Goal: Task Accomplishment & Management: Use online tool/utility

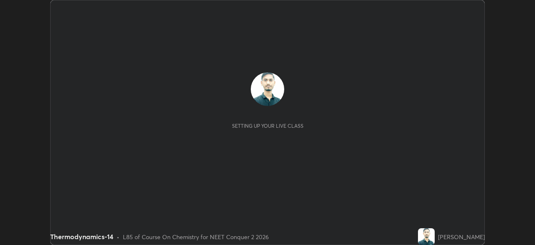
scroll to position [245, 535]
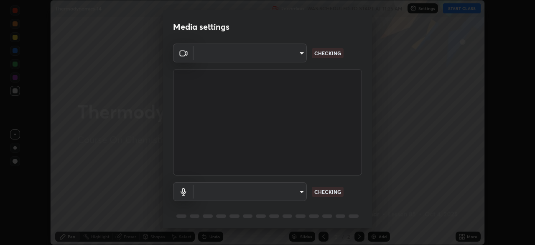
type input "49997c5035a380d1e4bfd67072f4403f37fcfd6159da511fce73e868ba03c42c"
click at [301, 190] on body "Erase all Thermodynamics-14 Recording WAS SCHEDULED TO START AT 11:25 AM Settin…" at bounding box center [267, 122] width 535 height 245
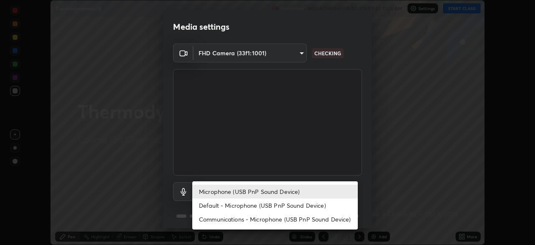
click at [322, 202] on li "Default - Microphone (USB PnP Sound Device)" at bounding box center [275, 205] width 166 height 14
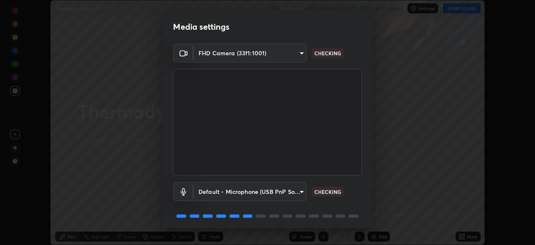
click at [293, 190] on body "Erase all Thermodynamics-14 Recording WAS SCHEDULED TO START AT 11:25 AM Settin…" at bounding box center [267, 122] width 535 height 245
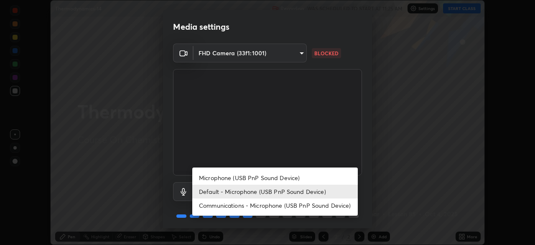
click at [305, 179] on li "Microphone (USB PnP Sound Device)" at bounding box center [275, 178] width 166 height 14
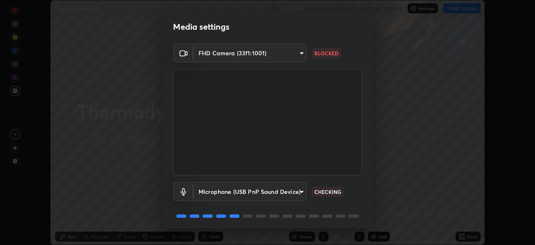
scroll to position [30, 0]
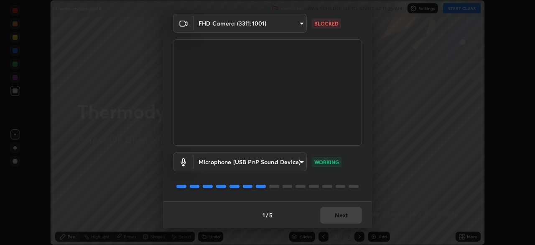
click at [301, 163] on body "Erase all Thermodynamics-14 Recording WAS SCHEDULED TO START AT 11:25 AM Settin…" at bounding box center [267, 122] width 535 height 245
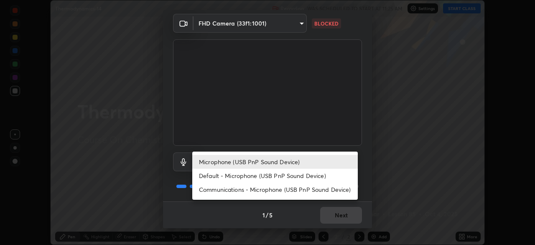
click at [307, 176] on li "Default - Microphone (USB PnP Sound Device)" at bounding box center [275, 176] width 166 height 14
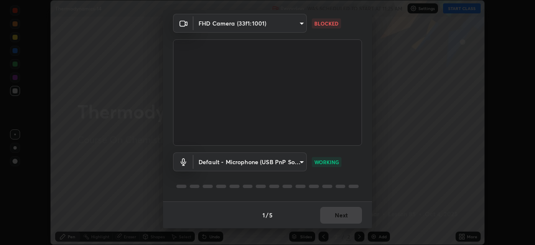
click at [295, 161] on body "Erase all Thermodynamics-14 Recording WAS SCHEDULED TO START AT 11:25 AM Settin…" at bounding box center [267, 122] width 535 height 245
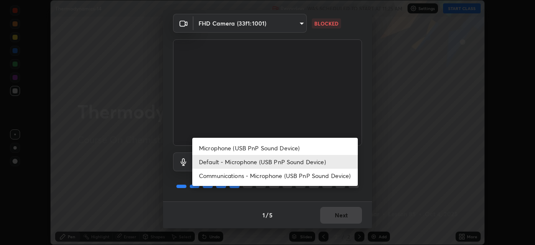
click at [311, 147] on li "Microphone (USB PnP Sound Device)" at bounding box center [275, 148] width 166 height 14
type input "b93cbfc37ea663615e2a2758e13d6489b429ad874a2ce90456402bbb4f5a5e7c"
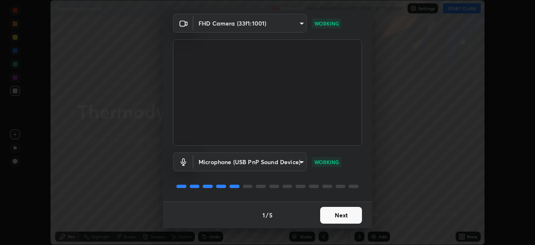
click at [328, 217] on button "Next" at bounding box center [341, 215] width 42 height 17
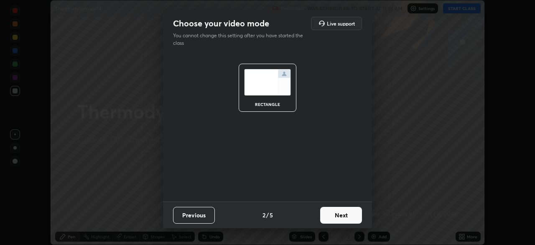
scroll to position [0, 0]
click at [330, 214] on button "Next" at bounding box center [341, 215] width 42 height 17
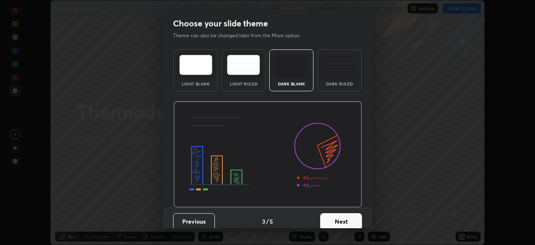
click at [333, 217] on button "Next" at bounding box center [341, 221] width 42 height 17
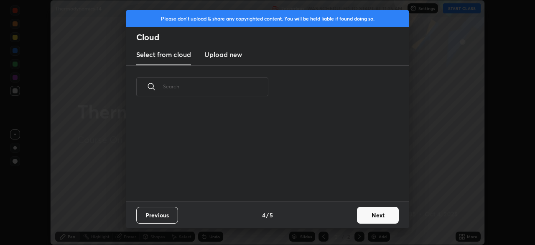
click at [363, 215] on button "Next" at bounding box center [378, 215] width 42 height 17
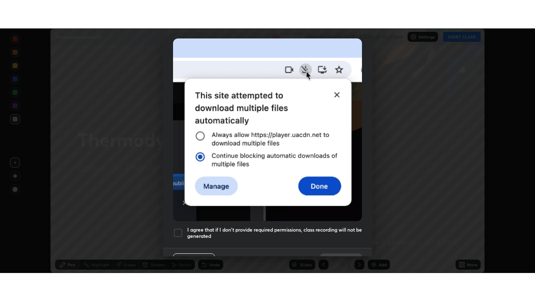
scroll to position [200, 0]
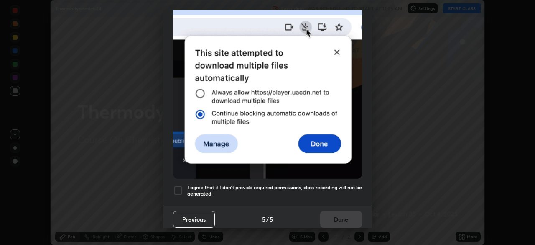
click at [331, 186] on h5 "I agree that if I don't provide required permissions, class recording will not …" at bounding box center [274, 190] width 175 height 13
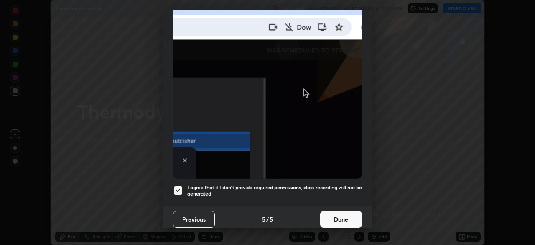
click at [334, 215] on button "Done" at bounding box center [341, 219] width 42 height 17
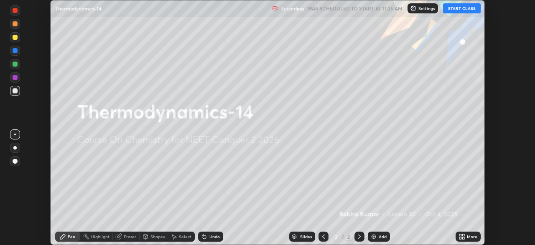
click at [460, 235] on icon at bounding box center [461, 235] width 2 height 2
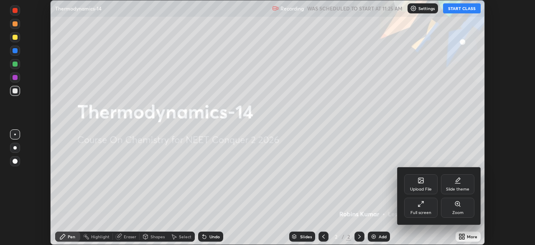
click at [413, 211] on div "Full screen" at bounding box center [421, 212] width 21 height 4
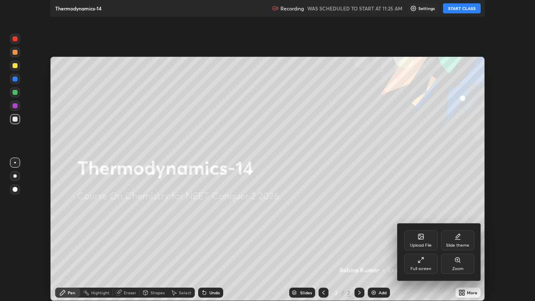
scroll to position [301, 535]
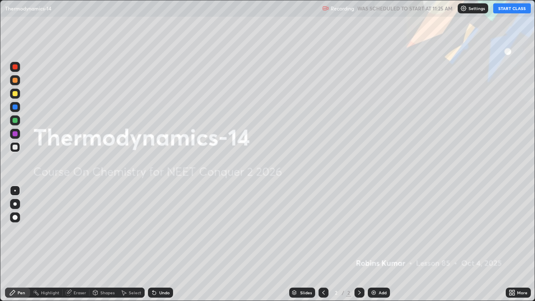
click at [500, 10] on button "START CLASS" at bounding box center [512, 8] width 38 height 10
click at [374, 244] on img at bounding box center [373, 292] width 7 height 7
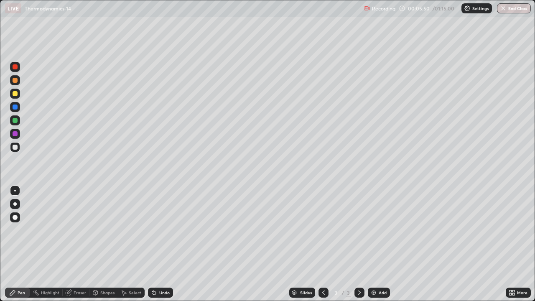
click at [373, 244] on img at bounding box center [373, 292] width 7 height 7
click at [371, 244] on img at bounding box center [373, 292] width 7 height 7
click at [374, 244] on img at bounding box center [373, 292] width 7 height 7
click at [376, 244] on img at bounding box center [373, 292] width 7 height 7
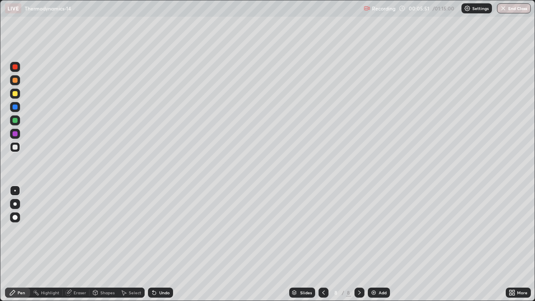
click at [375, 244] on img at bounding box center [373, 292] width 7 height 7
click at [373, 244] on img at bounding box center [373, 292] width 7 height 7
click at [375, 244] on img at bounding box center [373, 292] width 7 height 7
click at [374, 244] on img at bounding box center [373, 292] width 7 height 7
click at [373, 244] on img at bounding box center [373, 292] width 7 height 7
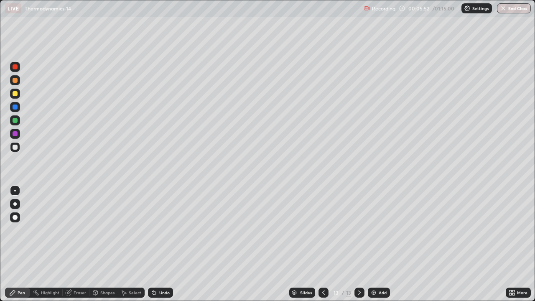
click at [372, 244] on img at bounding box center [373, 292] width 7 height 7
click at [373, 244] on img at bounding box center [373, 292] width 7 height 7
click at [371, 244] on img at bounding box center [373, 292] width 7 height 7
click at [323, 244] on icon at bounding box center [323, 292] width 7 height 7
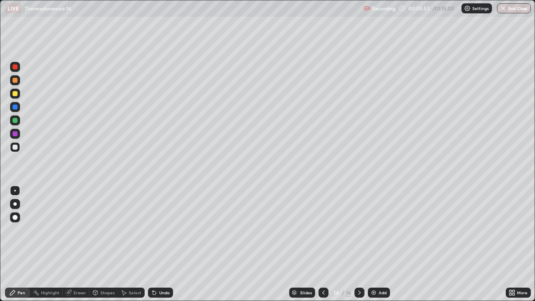
click at [322, 244] on icon at bounding box center [323, 293] width 3 height 4
click at [323, 244] on icon at bounding box center [323, 292] width 7 height 7
click at [324, 244] on icon at bounding box center [323, 292] width 7 height 7
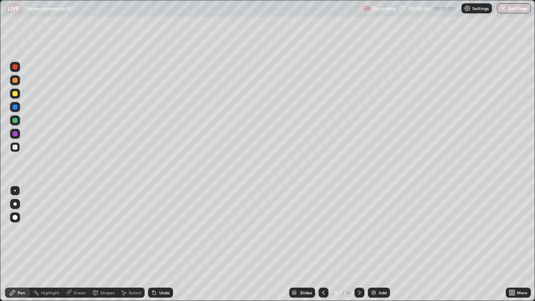
click at [323, 244] on icon at bounding box center [323, 292] width 7 height 7
click at [324, 244] on icon at bounding box center [323, 293] width 3 height 4
click at [323, 244] on icon at bounding box center [323, 292] width 7 height 7
click at [324, 244] on icon at bounding box center [323, 292] width 7 height 7
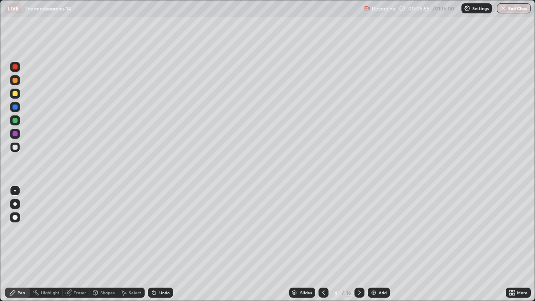
click at [323, 244] on div at bounding box center [324, 293] width 10 height 10
click at [15, 81] on div at bounding box center [15, 80] width 5 height 5
click at [14, 66] on div at bounding box center [15, 66] width 5 height 5
click at [15, 81] on div at bounding box center [15, 80] width 5 height 5
click at [15, 95] on div at bounding box center [15, 93] width 5 height 5
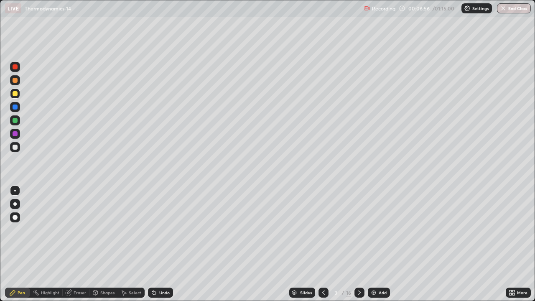
click at [17, 147] on div at bounding box center [15, 147] width 5 height 5
click at [17, 132] on div at bounding box center [15, 134] width 10 height 10
click at [17, 108] on div at bounding box center [15, 107] width 5 height 5
click at [17, 146] on div at bounding box center [15, 147] width 5 height 5
click at [15, 133] on div at bounding box center [15, 133] width 5 height 5
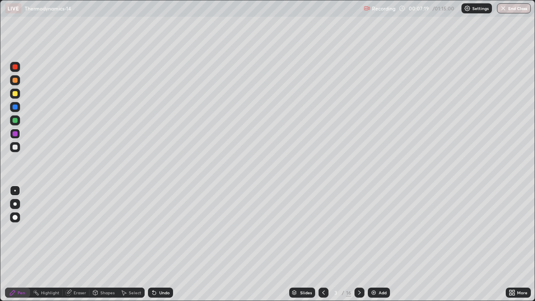
click at [149, 244] on div "Undo" at bounding box center [160, 293] width 25 height 10
click at [156, 244] on icon at bounding box center [154, 292] width 7 height 7
click at [17, 97] on div at bounding box center [15, 94] width 10 height 10
click at [15, 148] on div at bounding box center [15, 147] width 5 height 5
click at [112, 244] on div "Shapes" at bounding box center [107, 293] width 14 height 4
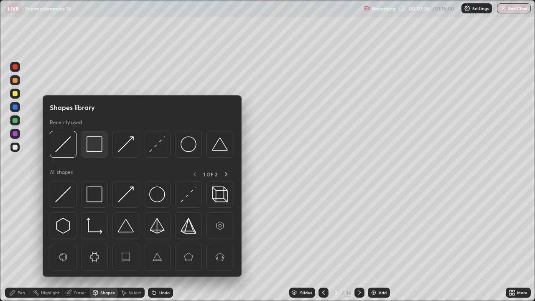
click at [92, 151] on img at bounding box center [95, 144] width 16 height 16
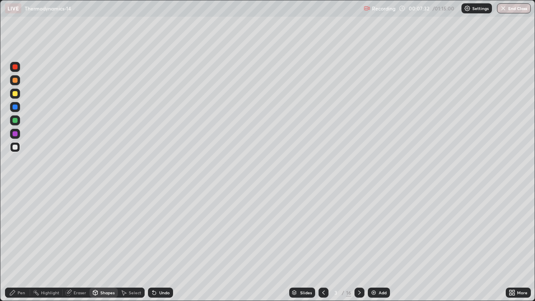
click at [23, 244] on div "Pen" at bounding box center [17, 293] width 25 height 10
click at [16, 107] on div at bounding box center [15, 107] width 5 height 5
click at [16, 121] on div at bounding box center [15, 120] width 5 height 5
click at [17, 92] on div at bounding box center [15, 93] width 5 height 5
click at [18, 146] on div at bounding box center [15, 147] width 10 height 10
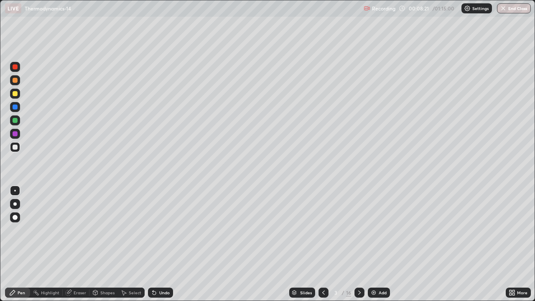
click at [15, 133] on div at bounding box center [15, 133] width 5 height 5
click at [16, 95] on div at bounding box center [15, 93] width 5 height 5
click at [15, 107] on div at bounding box center [15, 107] width 5 height 5
click at [15, 121] on div at bounding box center [15, 120] width 5 height 5
click at [17, 80] on div at bounding box center [15, 80] width 5 height 5
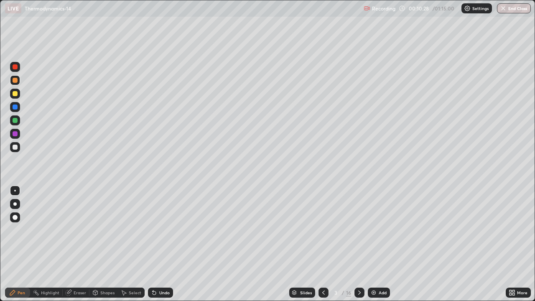
click at [15, 93] on div at bounding box center [15, 93] width 5 height 5
click at [18, 70] on div at bounding box center [15, 67] width 10 height 10
click at [17, 134] on div at bounding box center [15, 133] width 5 height 5
click at [163, 244] on div "Undo" at bounding box center [164, 293] width 10 height 4
click at [157, 244] on div "Undo" at bounding box center [160, 293] width 25 height 10
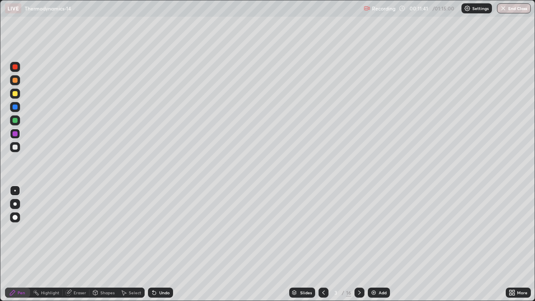
click at [156, 244] on div "Undo" at bounding box center [160, 293] width 25 height 10
click at [157, 244] on div "Undo" at bounding box center [160, 293] width 25 height 10
click at [15, 147] on div at bounding box center [15, 147] width 5 height 5
click at [17, 132] on div at bounding box center [15, 133] width 5 height 5
click at [17, 81] on div at bounding box center [15, 80] width 5 height 5
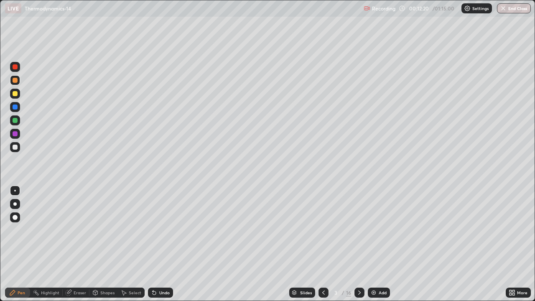
click at [18, 118] on div at bounding box center [15, 120] width 10 height 10
click at [18, 148] on div at bounding box center [15, 147] width 10 height 10
click at [17, 81] on div at bounding box center [15, 80] width 5 height 5
click at [15, 122] on div at bounding box center [15, 120] width 5 height 5
click at [14, 69] on div at bounding box center [15, 66] width 5 height 5
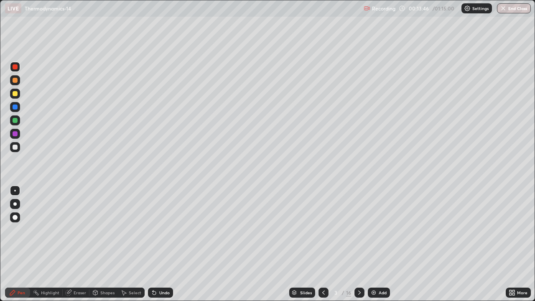
click at [16, 134] on div at bounding box center [15, 133] width 5 height 5
click at [359, 244] on icon at bounding box center [359, 292] width 7 height 7
click at [15, 79] on div at bounding box center [15, 80] width 5 height 5
click at [111, 244] on div "Shapes" at bounding box center [103, 293] width 28 height 10
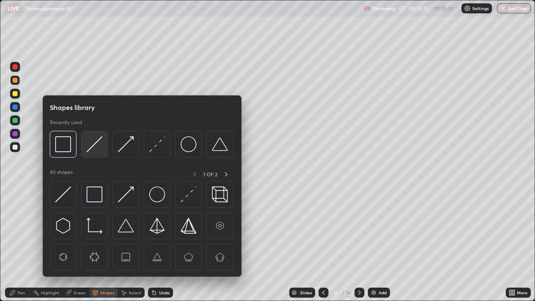
click at [91, 147] on img at bounding box center [95, 144] width 16 height 16
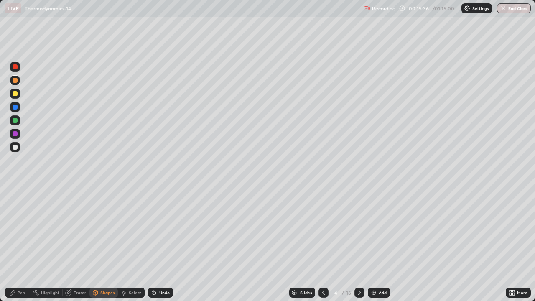
click at [17, 107] on div at bounding box center [15, 107] width 5 height 5
click at [18, 244] on div "Pen" at bounding box center [17, 293] width 25 height 10
click at [13, 82] on div at bounding box center [15, 80] width 5 height 5
click at [16, 94] on div at bounding box center [15, 93] width 5 height 5
click at [16, 120] on div at bounding box center [15, 120] width 5 height 5
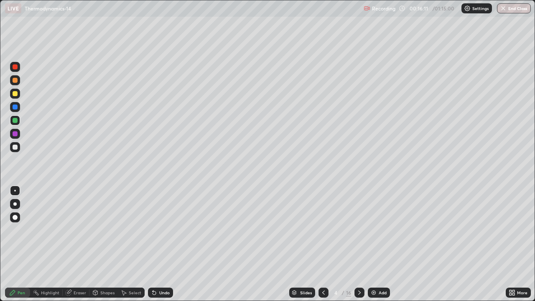
click at [16, 133] on div at bounding box center [15, 133] width 5 height 5
click at [16, 108] on div at bounding box center [15, 107] width 5 height 5
click at [15, 80] on div at bounding box center [15, 80] width 5 height 5
click at [15, 148] on div at bounding box center [15, 147] width 5 height 5
click at [15, 108] on div at bounding box center [15, 107] width 5 height 5
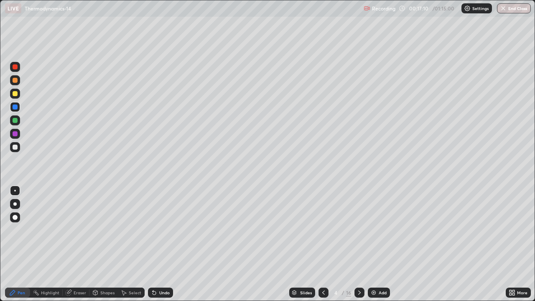
click at [103, 244] on div "Shapes" at bounding box center [103, 293] width 28 height 10
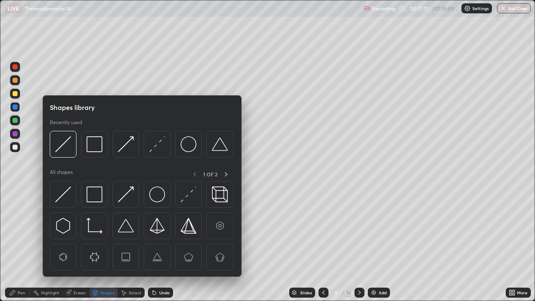
click at [17, 133] on div at bounding box center [15, 133] width 5 height 5
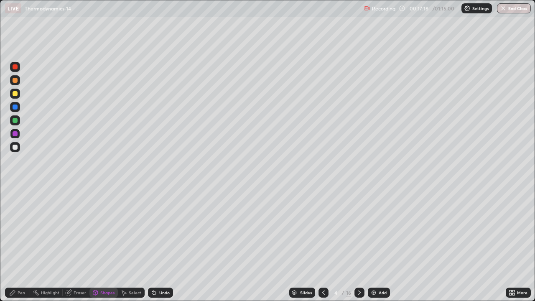
click at [153, 244] on icon at bounding box center [154, 292] width 3 height 3
click at [24, 244] on div "Pen" at bounding box center [22, 293] width 8 height 4
click at [15, 120] on div at bounding box center [15, 120] width 5 height 5
click at [165, 244] on div "Undo" at bounding box center [164, 293] width 10 height 4
click at [163, 244] on div "Undo" at bounding box center [160, 293] width 25 height 10
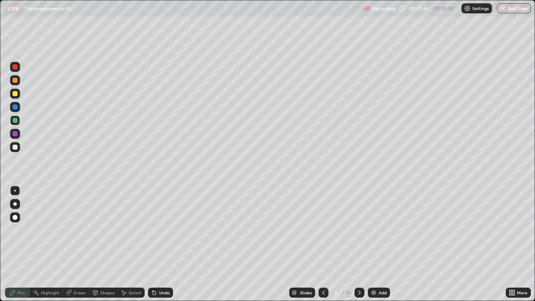
click at [167, 244] on div "Undo" at bounding box center [164, 293] width 10 height 4
click at [15, 80] on div at bounding box center [15, 80] width 5 height 5
click at [161, 244] on div "Undo" at bounding box center [164, 293] width 10 height 4
click at [16, 148] on div at bounding box center [15, 147] width 5 height 5
click at [15, 107] on div at bounding box center [15, 107] width 5 height 5
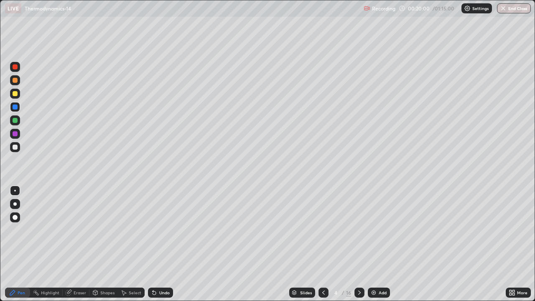
click at [17, 68] on div at bounding box center [15, 66] width 5 height 5
click at [359, 244] on icon at bounding box center [359, 292] width 7 height 7
click at [326, 244] on div at bounding box center [324, 293] width 10 height 10
click at [358, 244] on div at bounding box center [360, 293] width 10 height 10
click at [15, 81] on div at bounding box center [15, 80] width 5 height 5
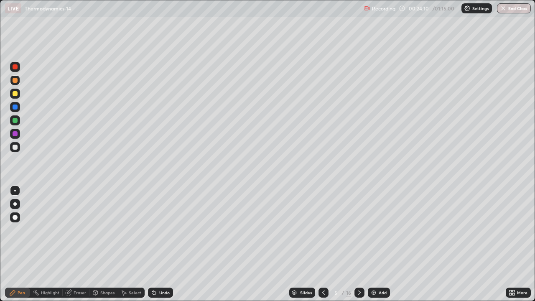
click at [16, 92] on div at bounding box center [15, 93] width 5 height 5
click at [16, 108] on div at bounding box center [15, 107] width 5 height 5
click at [17, 120] on div at bounding box center [15, 120] width 5 height 5
click at [106, 244] on div "Shapes" at bounding box center [107, 293] width 14 height 4
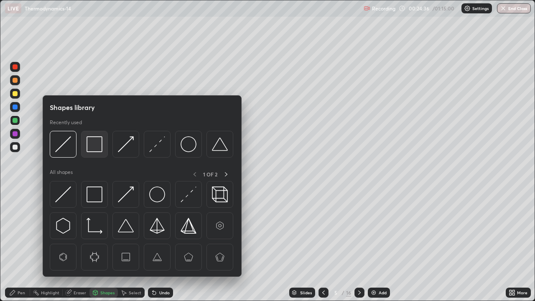
click at [93, 151] on img at bounding box center [95, 144] width 16 height 16
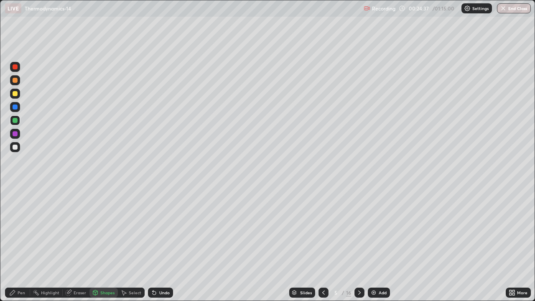
click at [15, 133] on div at bounding box center [15, 133] width 5 height 5
click at [15, 244] on icon at bounding box center [12, 292] width 7 height 7
click at [17, 147] on div at bounding box center [15, 147] width 5 height 5
click at [15, 244] on div "Pen" at bounding box center [17, 293] width 25 height 10
click at [17, 136] on div at bounding box center [15, 133] width 5 height 5
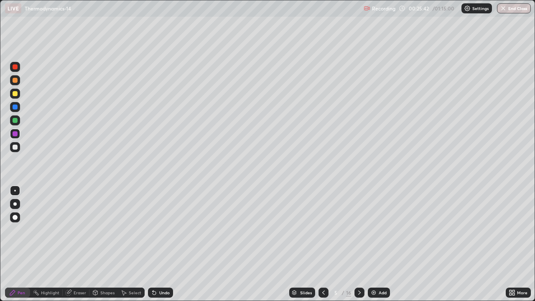
click at [18, 149] on div at bounding box center [15, 147] width 10 height 10
click at [156, 244] on icon at bounding box center [154, 292] width 7 height 7
click at [17, 122] on div at bounding box center [15, 120] width 5 height 5
click at [18, 68] on div at bounding box center [15, 67] width 10 height 10
click at [15, 134] on div at bounding box center [15, 133] width 5 height 5
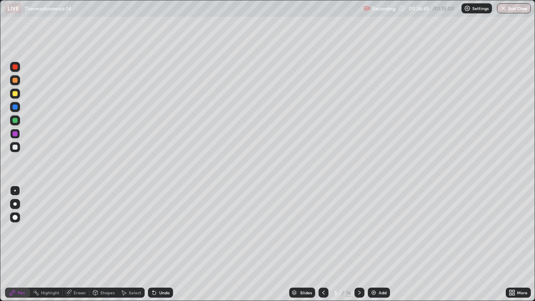
click at [114, 244] on div "Shapes" at bounding box center [103, 293] width 28 height 10
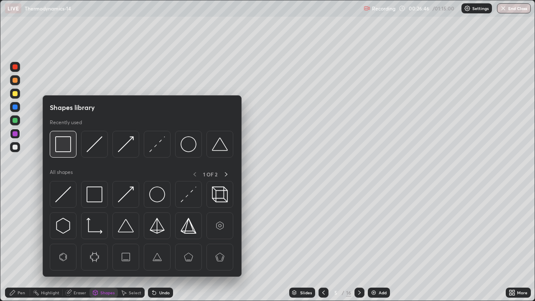
click at [65, 149] on img at bounding box center [63, 144] width 16 height 16
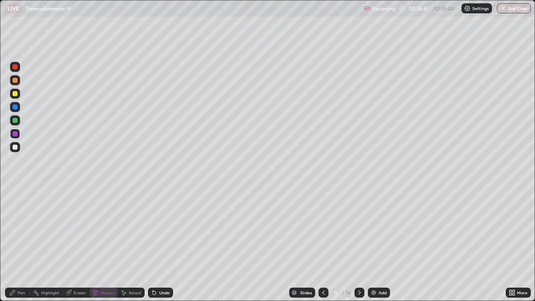
click at [15, 94] on div at bounding box center [15, 93] width 5 height 5
click at [23, 244] on div "Pen" at bounding box center [17, 293] width 25 height 10
click at [14, 123] on div at bounding box center [15, 120] width 10 height 10
click at [15, 81] on div at bounding box center [15, 80] width 5 height 5
click at [18, 119] on div at bounding box center [15, 120] width 10 height 10
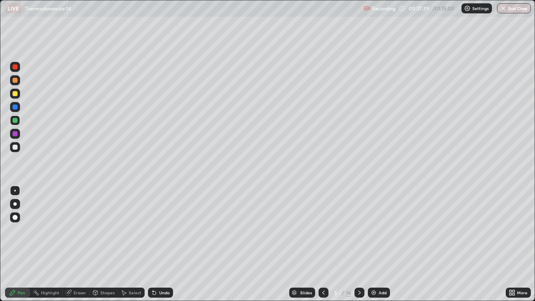
click at [19, 106] on div at bounding box center [15, 107] width 10 height 10
click at [14, 146] on div at bounding box center [15, 147] width 5 height 5
click at [17, 82] on div at bounding box center [15, 80] width 5 height 5
click at [15, 121] on div at bounding box center [15, 120] width 5 height 5
click at [16, 148] on div at bounding box center [15, 147] width 5 height 5
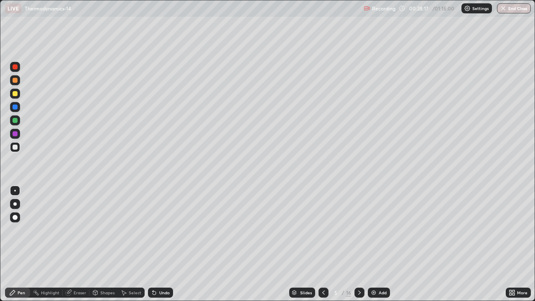
click at [15, 80] on div at bounding box center [15, 80] width 5 height 5
click at [17, 121] on div at bounding box center [15, 120] width 5 height 5
click at [15, 147] on div at bounding box center [15, 147] width 5 height 5
click at [17, 108] on div at bounding box center [15, 107] width 5 height 5
click at [19, 82] on div at bounding box center [15, 80] width 10 height 10
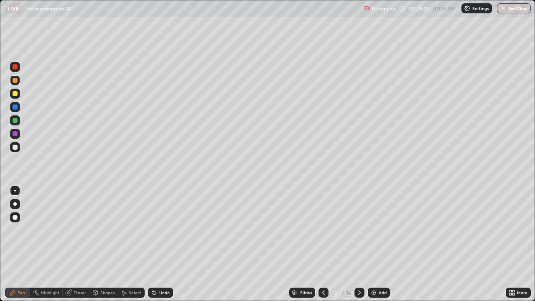
click at [18, 116] on div at bounding box center [15, 120] width 10 height 10
click at [16, 148] on div at bounding box center [15, 147] width 5 height 5
click at [110, 244] on div "Shapes" at bounding box center [107, 293] width 14 height 4
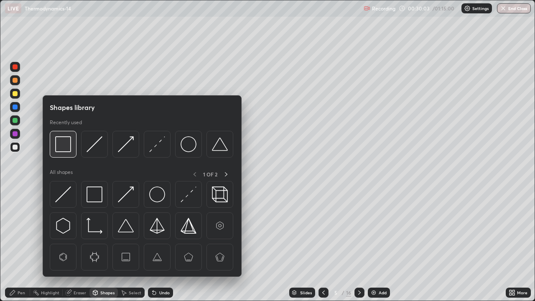
click at [59, 151] on img at bounding box center [63, 144] width 16 height 16
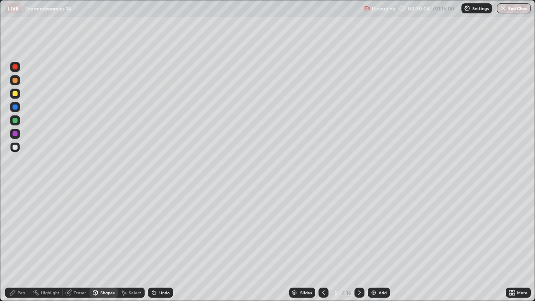
click at [17, 68] on div at bounding box center [15, 66] width 5 height 5
click at [26, 244] on div "Pen" at bounding box center [17, 293] width 25 height 10
click at [17, 96] on div at bounding box center [15, 93] width 5 height 5
click at [54, 244] on div "Highlight" at bounding box center [46, 293] width 33 height 10
click at [15, 82] on div at bounding box center [15, 80] width 5 height 5
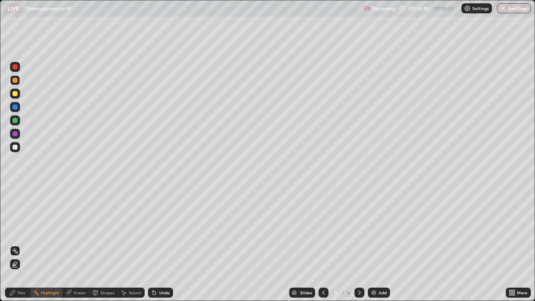
click at [10, 244] on icon at bounding box center [12, 292] width 7 height 7
click at [15, 65] on div at bounding box center [15, 66] width 5 height 5
click at [43, 244] on div "Highlight" at bounding box center [46, 293] width 33 height 10
click at [15, 137] on div at bounding box center [15, 134] width 10 height 10
click at [360, 244] on div at bounding box center [360, 293] width 10 height 10
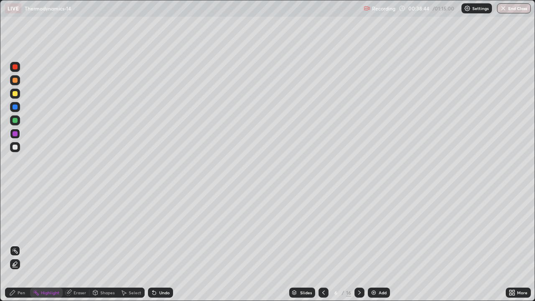
click at [15, 244] on icon at bounding box center [12, 292] width 7 height 7
click at [15, 79] on div at bounding box center [15, 80] width 5 height 5
click at [16, 119] on div at bounding box center [15, 120] width 5 height 5
click at [163, 244] on div "Undo" at bounding box center [164, 293] width 10 height 4
click at [17, 80] on div at bounding box center [15, 80] width 5 height 5
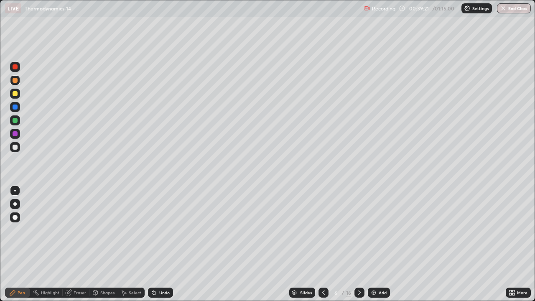
click at [152, 244] on div "Undo" at bounding box center [160, 293] width 25 height 10
click at [17, 106] on div at bounding box center [15, 107] width 5 height 5
click at [18, 81] on div at bounding box center [15, 80] width 10 height 10
click at [163, 244] on div "Undo" at bounding box center [160, 293] width 25 height 10
click at [157, 244] on div "Undo" at bounding box center [160, 293] width 25 height 10
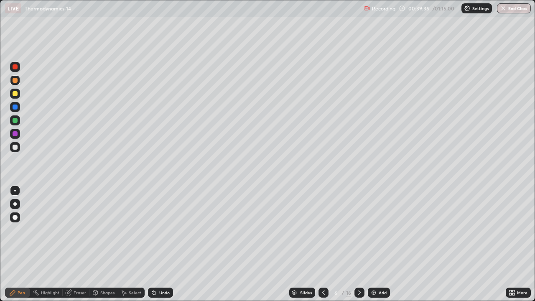
click at [15, 133] on div at bounding box center [15, 133] width 5 height 5
click at [16, 81] on div at bounding box center [15, 80] width 5 height 5
click at [15, 94] on div at bounding box center [15, 93] width 5 height 5
click at [15, 131] on div at bounding box center [15, 133] width 5 height 5
click at [17, 108] on div at bounding box center [15, 107] width 5 height 5
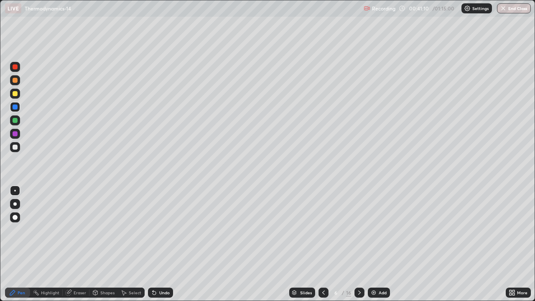
click at [16, 123] on div at bounding box center [15, 120] width 5 height 5
click at [15, 91] on div at bounding box center [15, 93] width 5 height 5
click at [15, 120] on div at bounding box center [15, 120] width 5 height 5
click at [18, 94] on div at bounding box center [15, 94] width 10 height 10
click at [19, 146] on div at bounding box center [15, 147] width 10 height 10
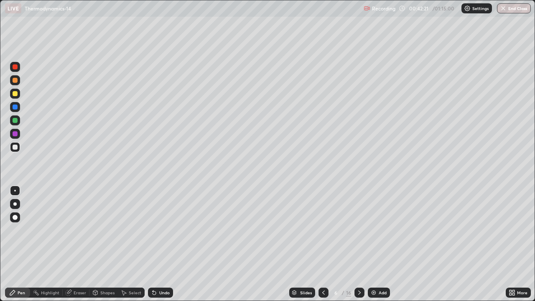
click at [15, 94] on div at bounding box center [15, 93] width 5 height 5
click at [15, 70] on div at bounding box center [15, 67] width 10 height 10
click at [17, 106] on div at bounding box center [15, 107] width 5 height 5
click at [18, 68] on div at bounding box center [15, 67] width 10 height 10
click at [16, 109] on div at bounding box center [15, 107] width 5 height 5
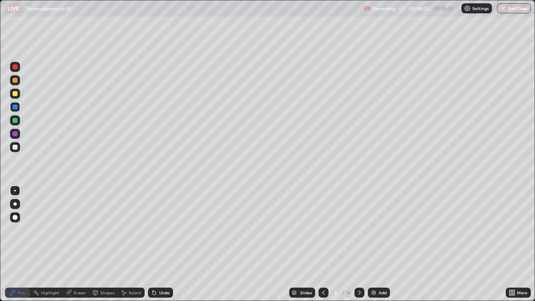
click at [360, 244] on icon at bounding box center [359, 292] width 7 height 7
click at [15, 81] on div at bounding box center [15, 80] width 5 height 5
click at [15, 95] on div at bounding box center [15, 93] width 5 height 5
click at [15, 123] on div at bounding box center [15, 120] width 5 height 5
click at [105, 244] on div "Shapes" at bounding box center [107, 293] width 14 height 4
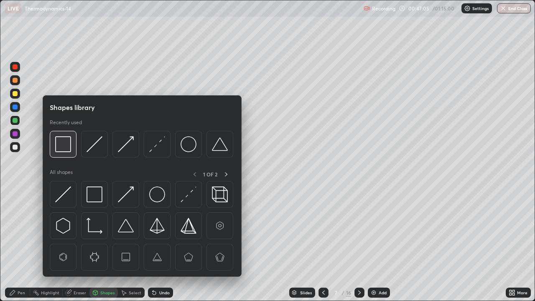
click at [63, 150] on img at bounding box center [63, 144] width 16 height 16
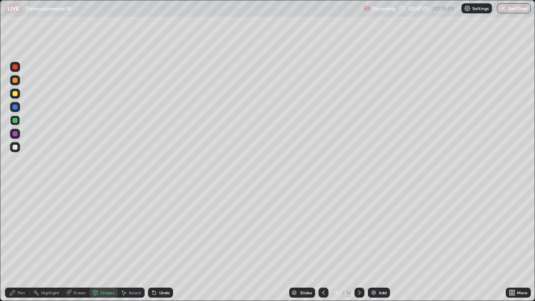
click at [14, 134] on div at bounding box center [15, 133] width 5 height 5
click at [15, 80] on div at bounding box center [15, 80] width 5 height 5
click at [160, 244] on div "Undo" at bounding box center [160, 293] width 25 height 10
click at [17, 244] on div "Pen" at bounding box center [17, 293] width 25 height 10
click at [15, 123] on div at bounding box center [15, 120] width 5 height 5
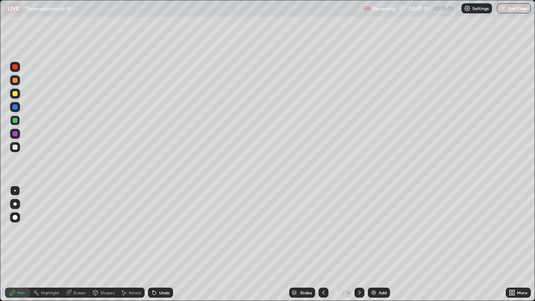
click at [15, 107] on div at bounding box center [15, 107] width 5 height 5
click at [15, 144] on div at bounding box center [15, 147] width 10 height 10
click at [15, 81] on div at bounding box center [15, 80] width 5 height 5
click at [19, 95] on div at bounding box center [15, 94] width 10 height 10
click at [15, 68] on div at bounding box center [15, 66] width 5 height 5
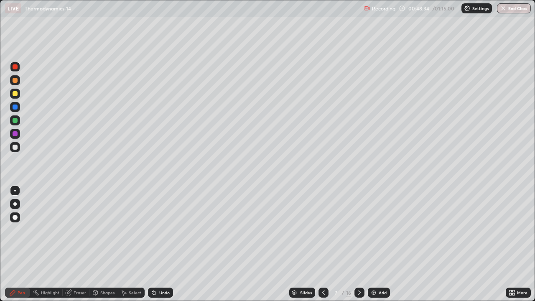
click at [17, 148] on div at bounding box center [15, 147] width 5 height 5
click at [17, 95] on div at bounding box center [15, 93] width 5 height 5
click at [20, 120] on div at bounding box center [15, 120] width 10 height 10
click at [18, 133] on div at bounding box center [15, 134] width 10 height 10
click at [18, 67] on div at bounding box center [15, 67] width 10 height 10
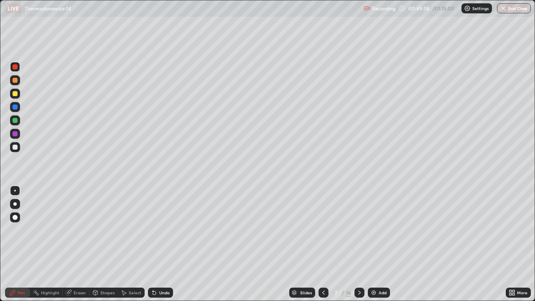
click at [18, 147] on div at bounding box center [15, 147] width 10 height 10
click at [17, 95] on div at bounding box center [15, 93] width 5 height 5
click at [46, 244] on div "Highlight" at bounding box center [50, 293] width 18 height 4
click at [359, 244] on icon at bounding box center [359, 292] width 7 height 7
click at [19, 244] on div "Pen" at bounding box center [22, 293] width 8 height 4
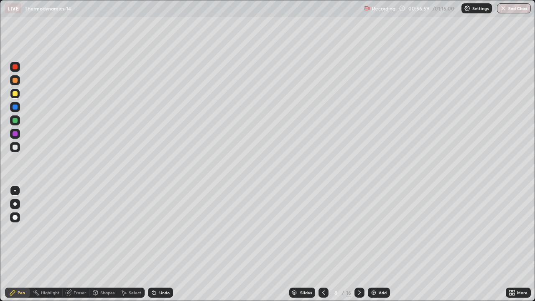
click at [15, 82] on div at bounding box center [15, 80] width 5 height 5
click at [14, 144] on div at bounding box center [15, 147] width 10 height 10
click at [157, 244] on div "Undo" at bounding box center [160, 293] width 25 height 10
click at [14, 106] on div at bounding box center [15, 107] width 5 height 5
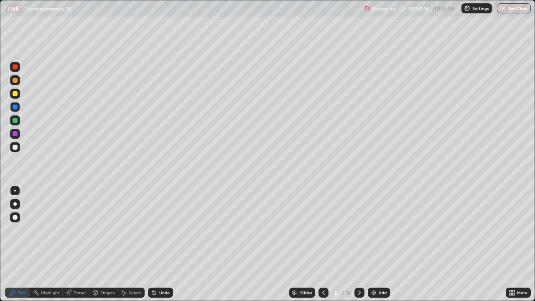
click at [17, 148] on div at bounding box center [15, 147] width 5 height 5
click at [19, 108] on div at bounding box center [15, 107] width 10 height 10
click at [17, 95] on div at bounding box center [15, 93] width 5 height 5
click at [357, 244] on icon at bounding box center [359, 292] width 7 height 7
click at [16, 81] on div at bounding box center [15, 80] width 5 height 5
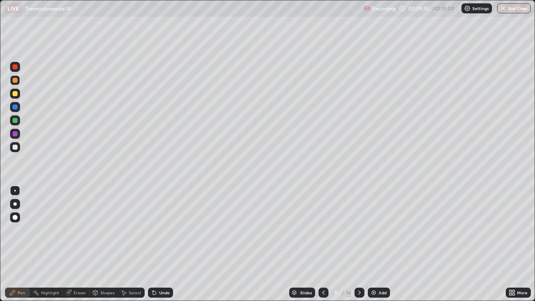
click at [15, 122] on div at bounding box center [15, 120] width 5 height 5
click at [16, 107] on div at bounding box center [15, 107] width 5 height 5
click at [17, 93] on div at bounding box center [15, 93] width 5 height 5
click at [18, 67] on div at bounding box center [15, 67] width 10 height 10
click at [15, 109] on div at bounding box center [15, 107] width 5 height 5
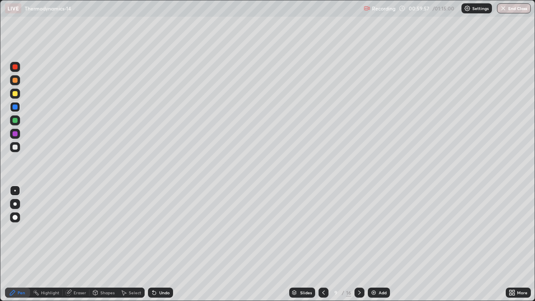
click at [16, 94] on div at bounding box center [15, 93] width 5 height 5
click at [16, 144] on div at bounding box center [15, 147] width 10 height 10
click at [15, 133] on div at bounding box center [15, 133] width 5 height 5
click at [15, 121] on div at bounding box center [15, 120] width 5 height 5
click at [16, 135] on div at bounding box center [15, 133] width 5 height 5
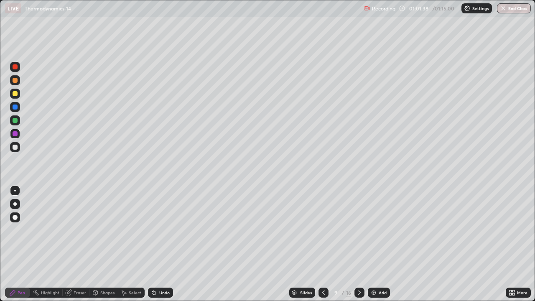
click at [18, 83] on div at bounding box center [15, 80] width 10 height 10
click at [54, 244] on div "Highlight" at bounding box center [50, 293] width 18 height 4
click at [12, 244] on icon at bounding box center [12, 292] width 5 height 5
click at [18, 120] on div at bounding box center [15, 120] width 10 height 10
click at [74, 244] on div "Eraser" at bounding box center [80, 293] width 13 height 4
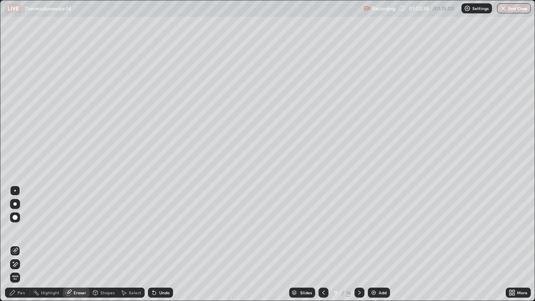
click at [13, 244] on icon at bounding box center [13, 262] width 1 height 1
click at [16, 244] on div "Pen" at bounding box center [17, 293] width 25 height 10
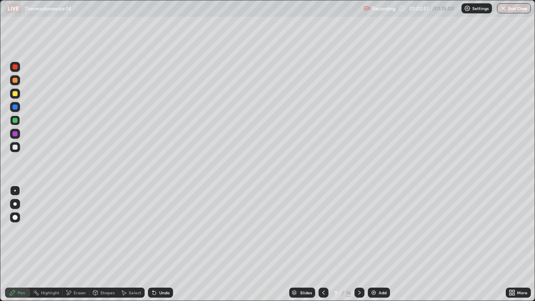
click at [13, 107] on div at bounding box center [15, 107] width 5 height 5
click at [17, 135] on div at bounding box center [15, 133] width 5 height 5
click at [15, 95] on div at bounding box center [15, 93] width 5 height 5
click at [15, 120] on div at bounding box center [15, 120] width 5 height 5
click at [19, 148] on div at bounding box center [15, 147] width 10 height 10
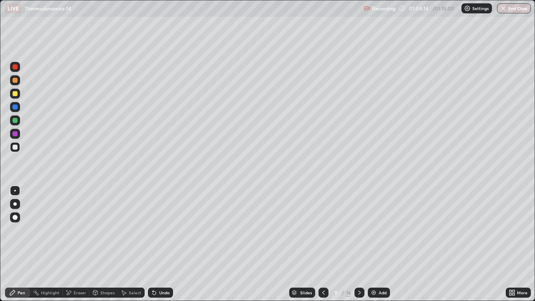
click at [18, 121] on div at bounding box center [15, 120] width 10 height 10
click at [15, 148] on div at bounding box center [15, 147] width 5 height 5
click at [17, 122] on div at bounding box center [15, 120] width 5 height 5
click at [17, 81] on div at bounding box center [15, 80] width 5 height 5
click at [349, 244] on div "16" at bounding box center [348, 293] width 5 height 8
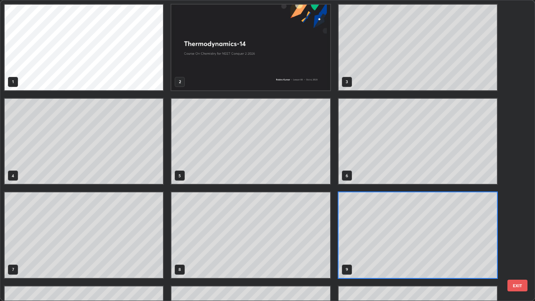
scroll to position [298, 530]
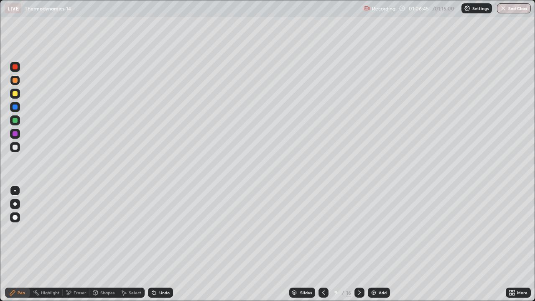
click at [359, 244] on icon at bounding box center [359, 293] width 3 height 4
click at [15, 147] on div at bounding box center [15, 147] width 5 height 5
click at [15, 120] on div at bounding box center [15, 120] width 5 height 5
click at [15, 134] on div at bounding box center [15, 133] width 5 height 5
click at [15, 148] on div at bounding box center [15, 147] width 5 height 5
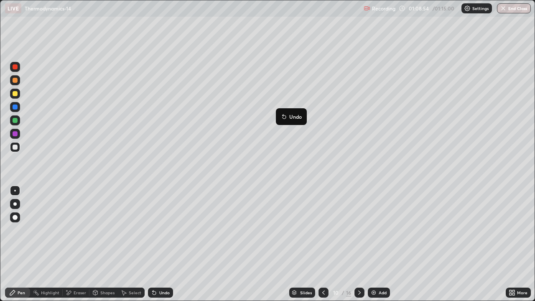
click at [280, 114] on button "Undo" at bounding box center [291, 117] width 24 height 10
click at [16, 134] on div at bounding box center [15, 133] width 5 height 5
click at [13, 82] on div at bounding box center [15, 80] width 10 height 10
click at [13, 94] on div at bounding box center [15, 93] width 5 height 5
click at [516, 10] on button "End Class" at bounding box center [514, 8] width 33 height 10
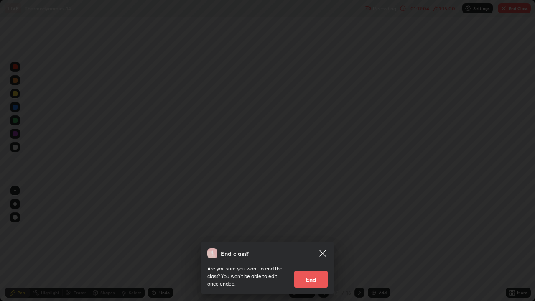
click at [473, 55] on div "End class? Are you sure you want to end the class? You won’t be able to edit on…" at bounding box center [267, 150] width 535 height 301
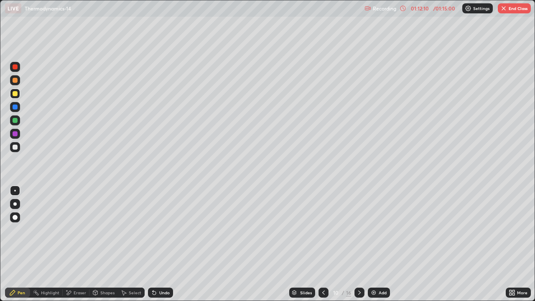
click at [511, 10] on button "End Class" at bounding box center [514, 8] width 33 height 10
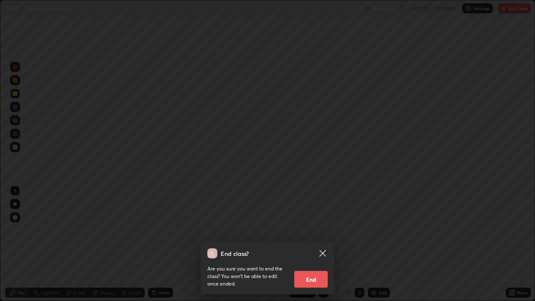
click at [323, 244] on button "End" at bounding box center [310, 279] width 33 height 17
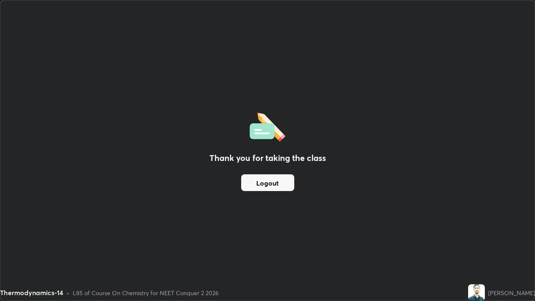
click at [268, 183] on button "Logout" at bounding box center [267, 182] width 53 height 17
